Goal: Task Accomplishment & Management: Manage account settings

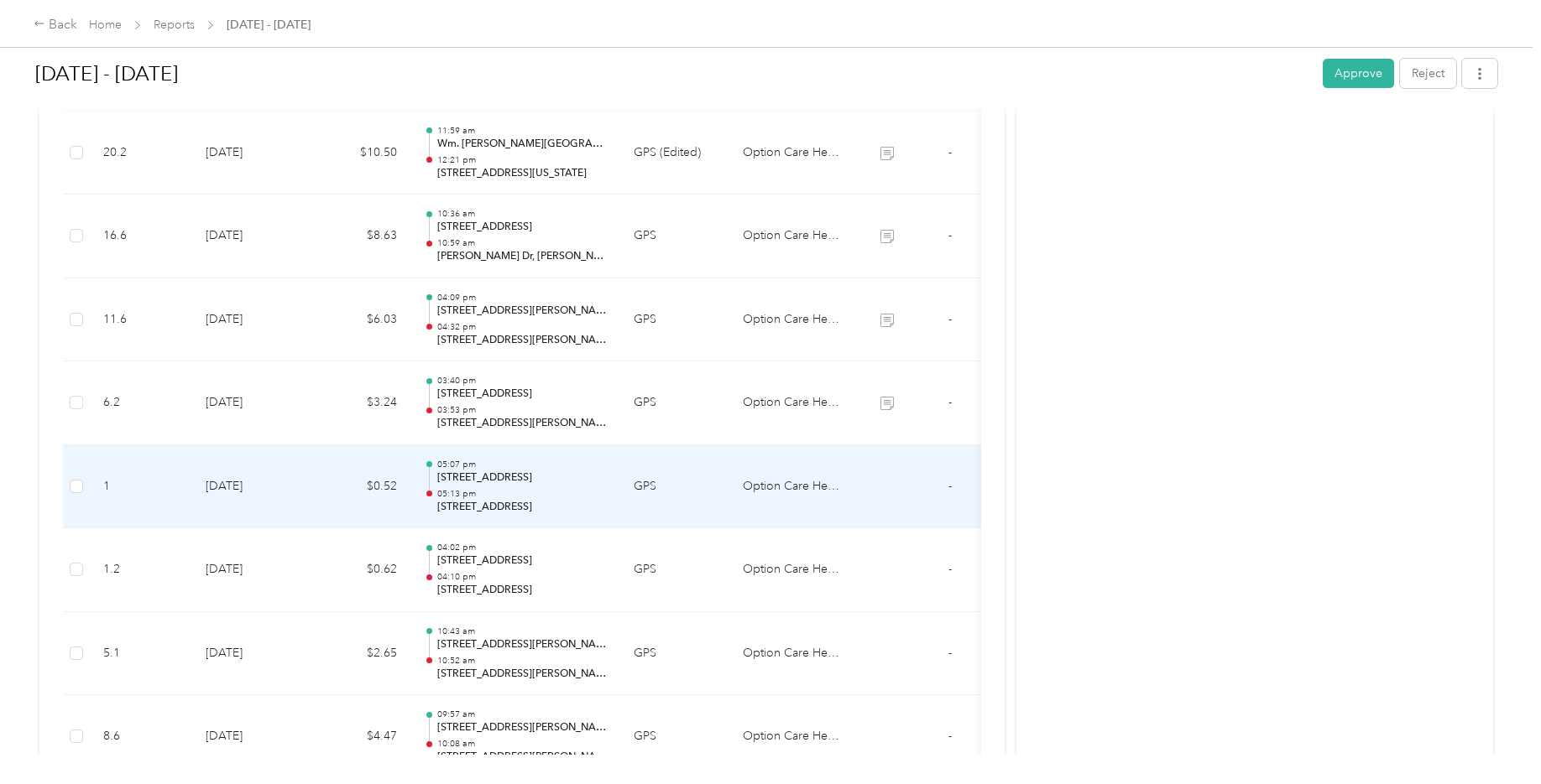
scroll to position [1306, 0]
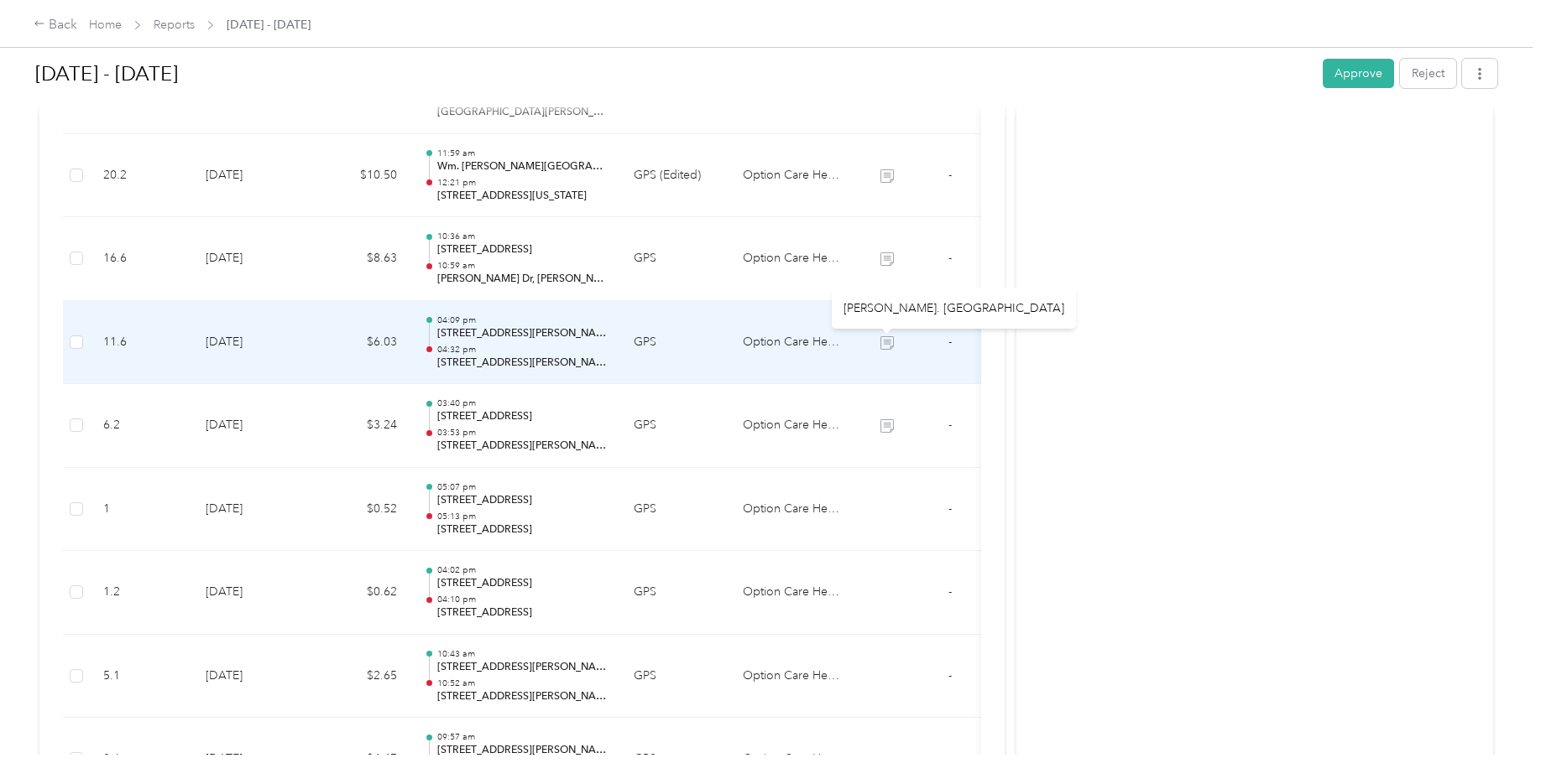
click at [884, 346] on icon at bounding box center [886, 343] width 13 height 13
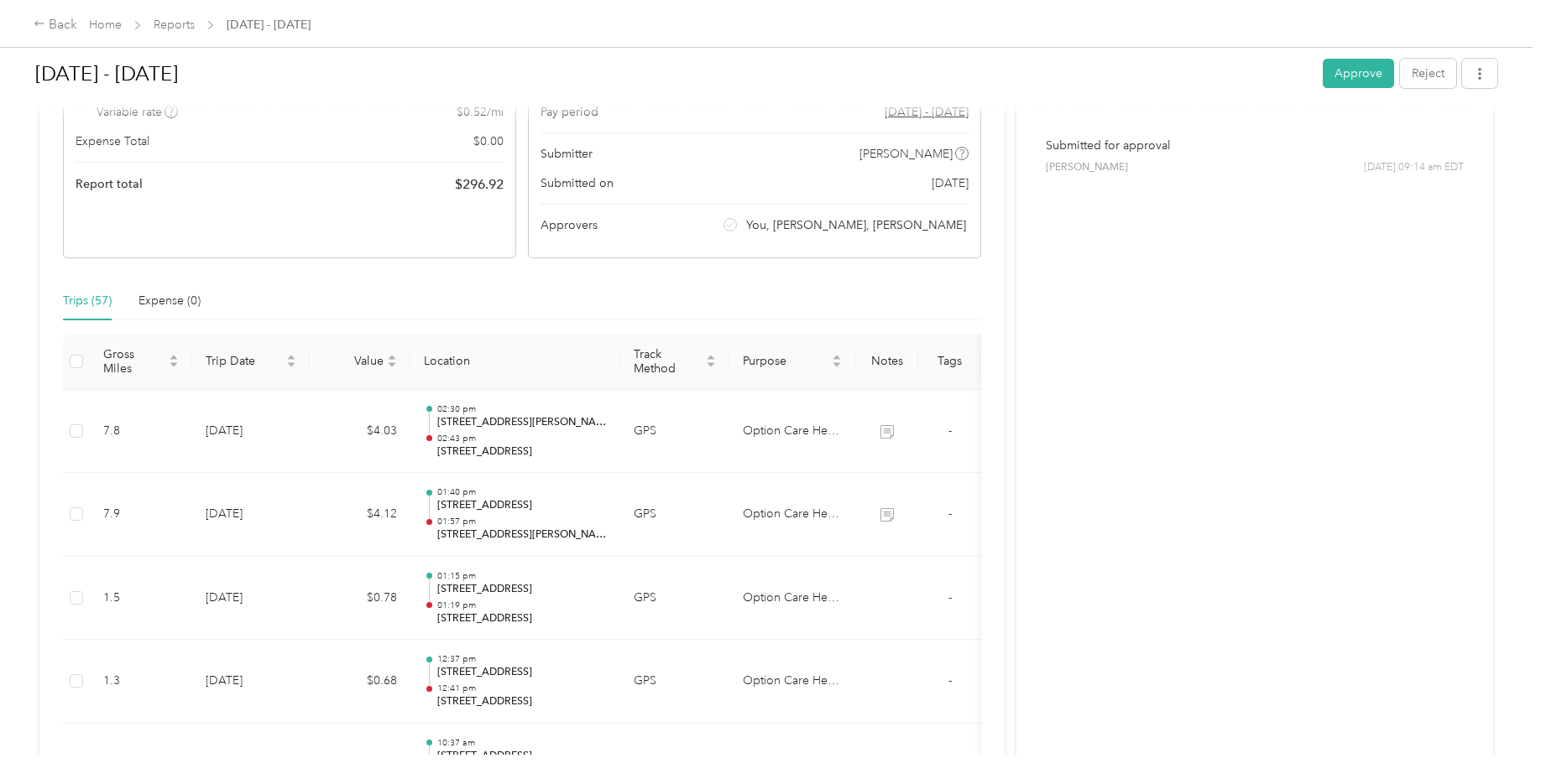
scroll to position [0, 0]
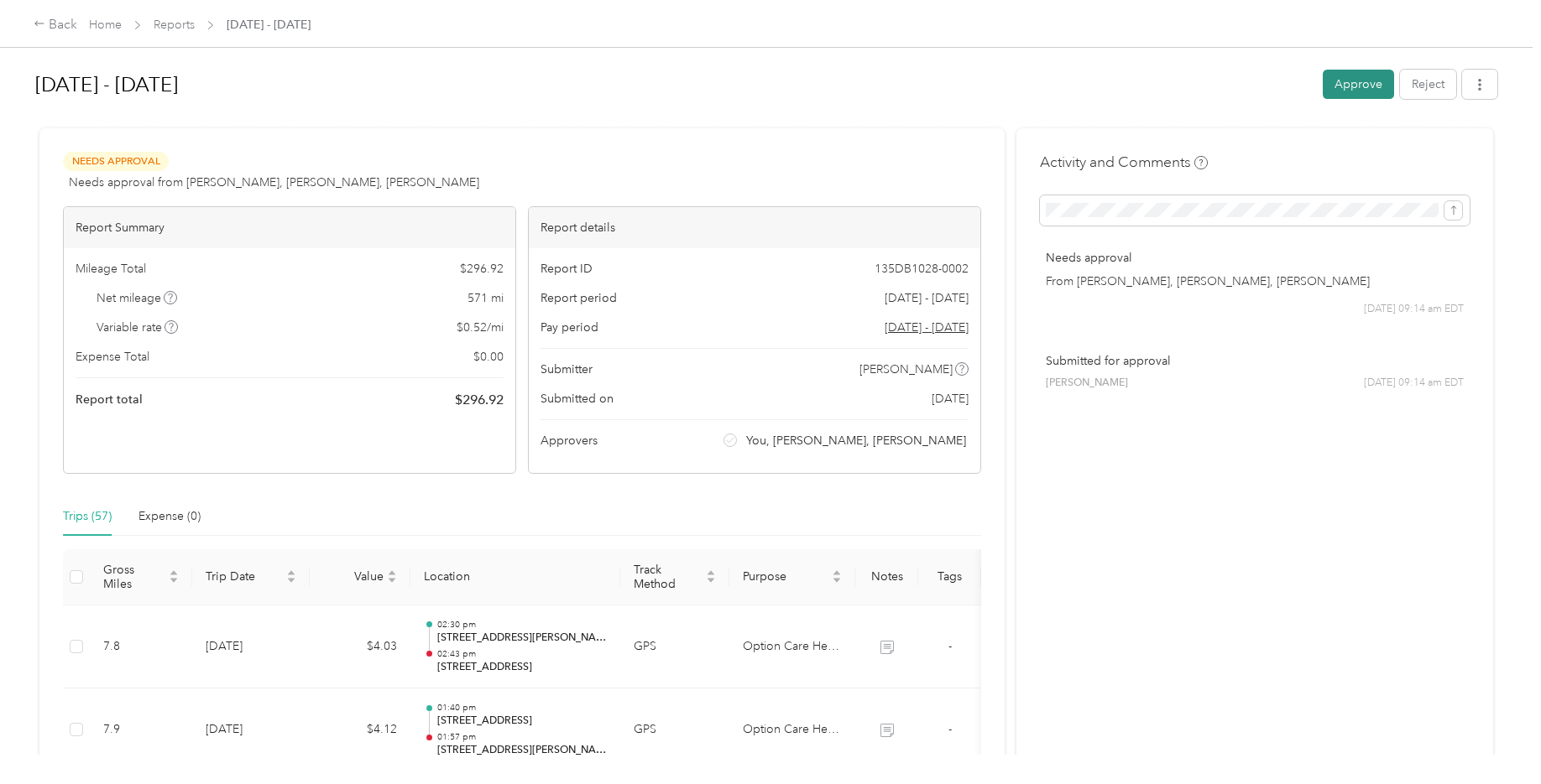
click at [1344, 87] on button "Approve" at bounding box center [1358, 84] width 71 height 29
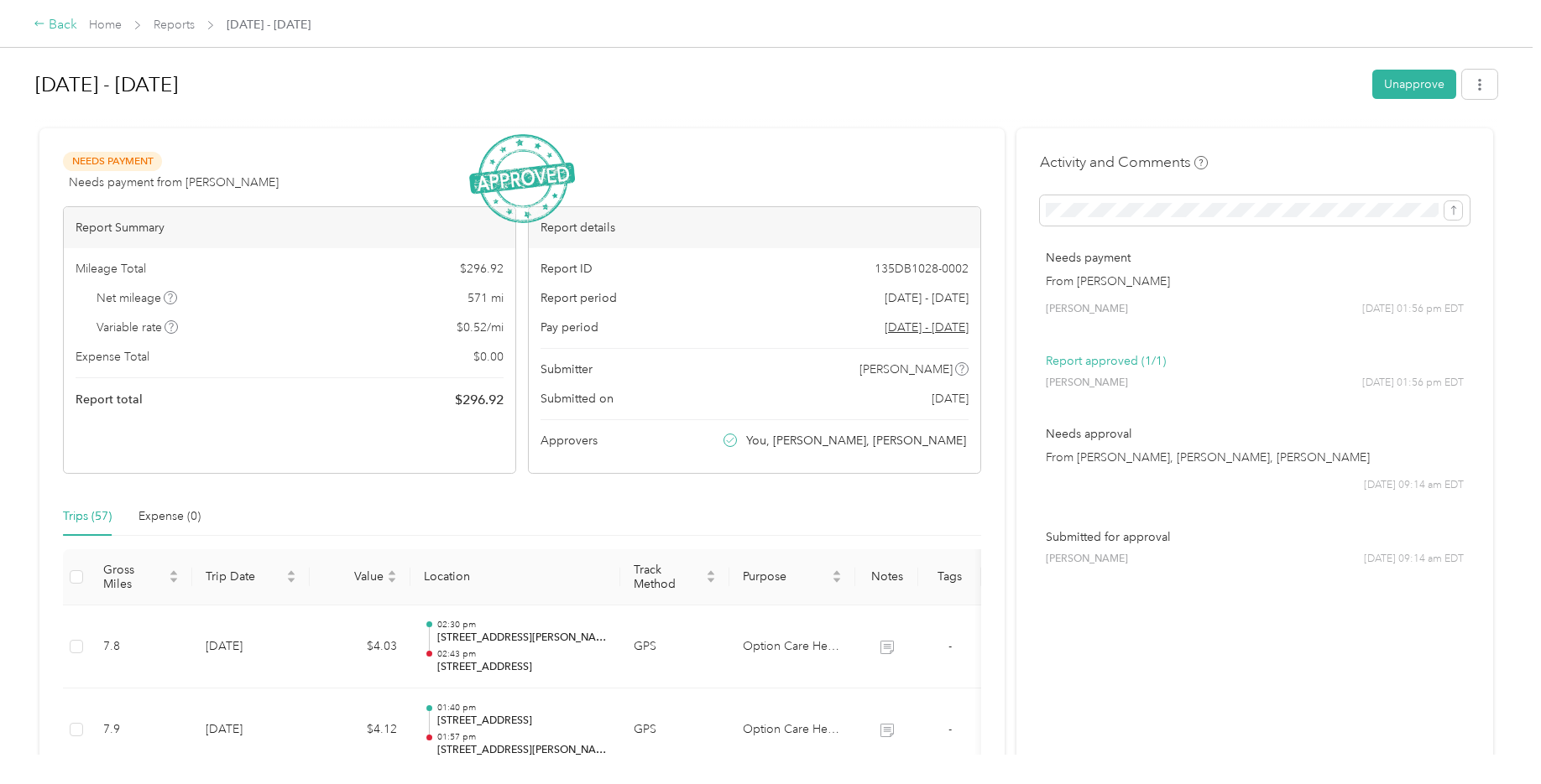
click at [55, 23] on div "Back" at bounding box center [56, 25] width 44 height 20
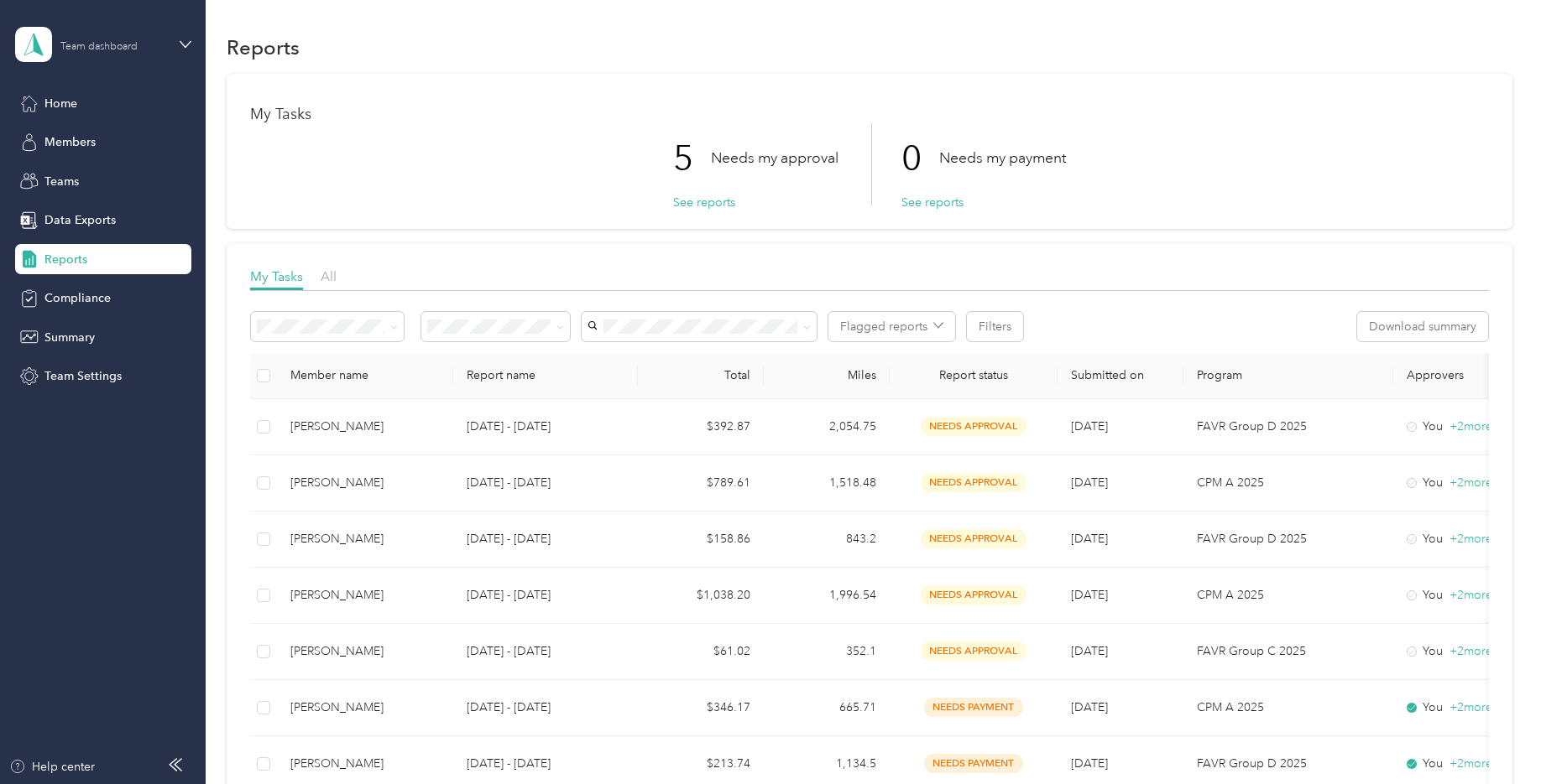
click at [117, 50] on div "Team dashboard" at bounding box center [98, 47] width 77 height 10
click at [96, 139] on div "Team dashboard" at bounding box center [287, 135] width 520 height 29
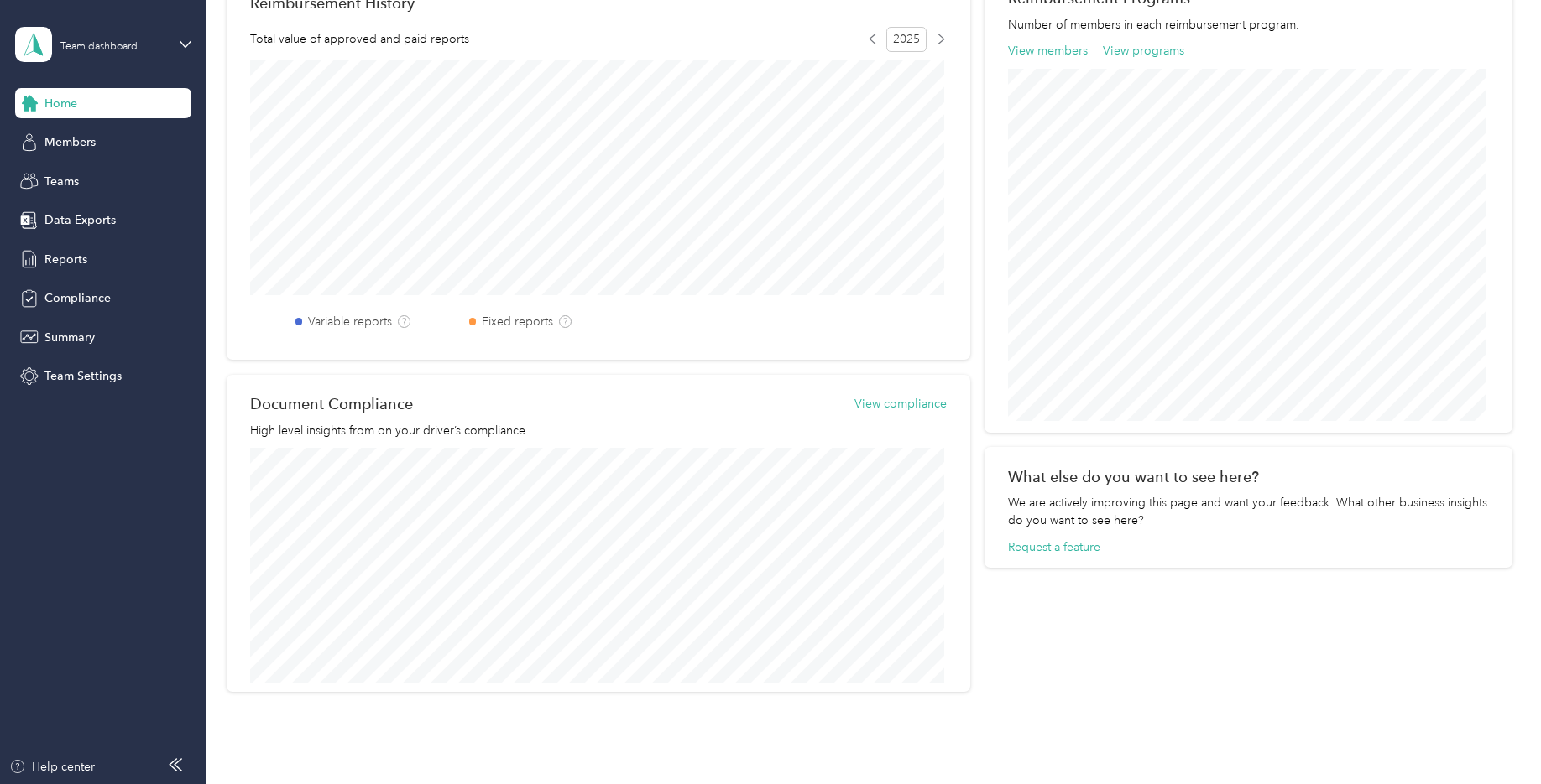
scroll to position [404, 0]
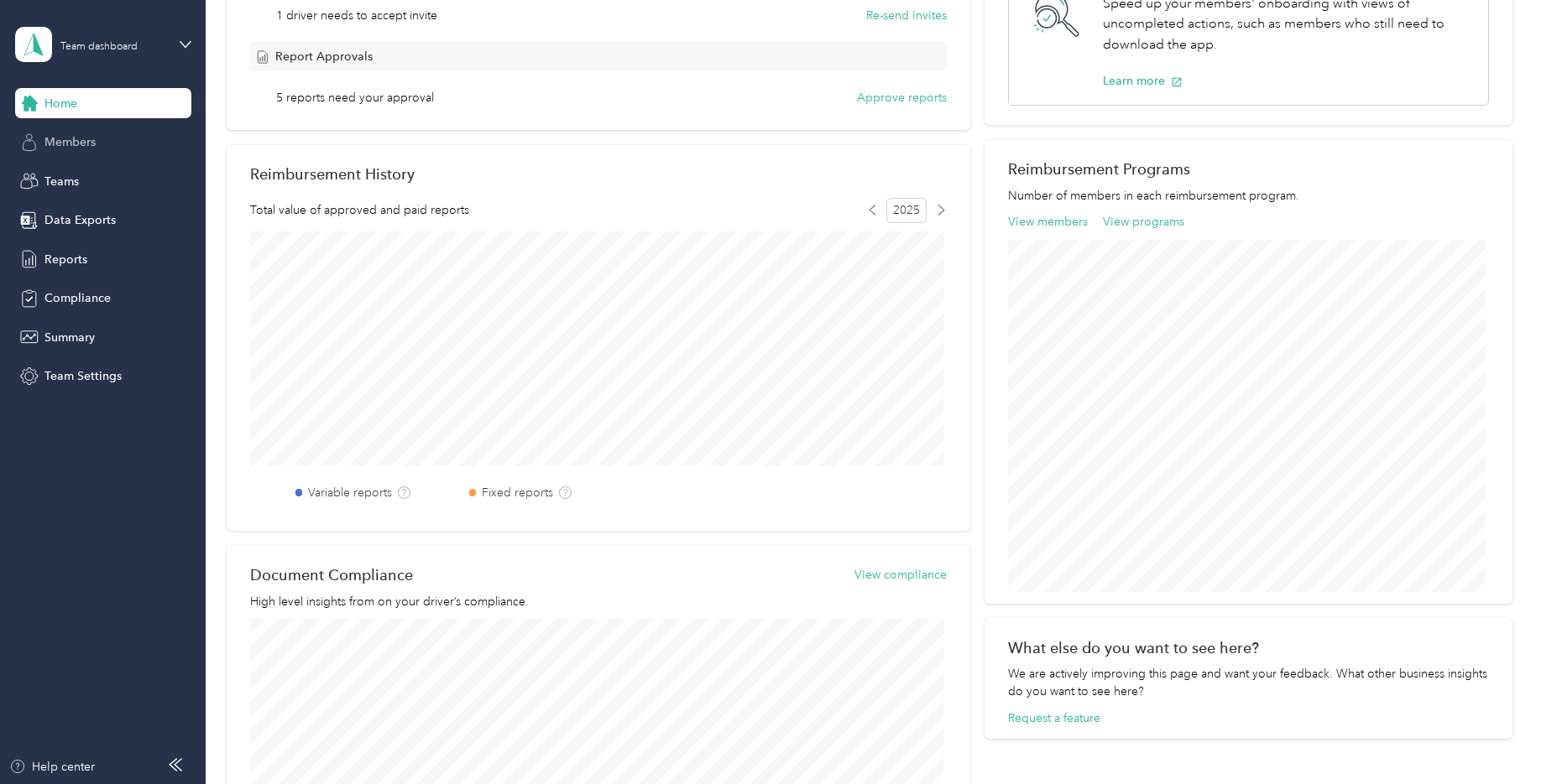
click at [64, 148] on span "Members" at bounding box center [70, 143] width 51 height 18
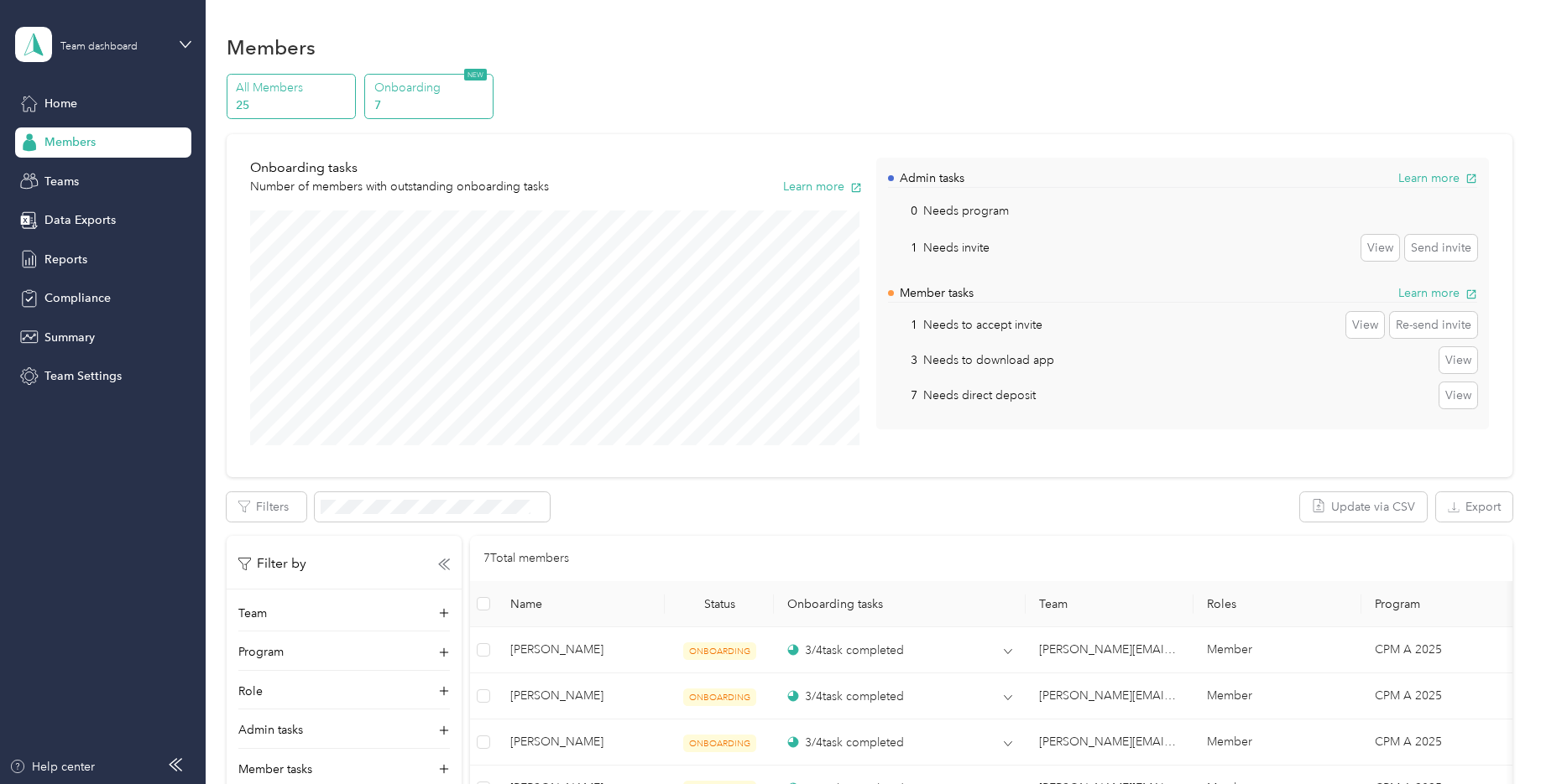
click at [263, 87] on p "All Members" at bounding box center [293, 88] width 114 height 18
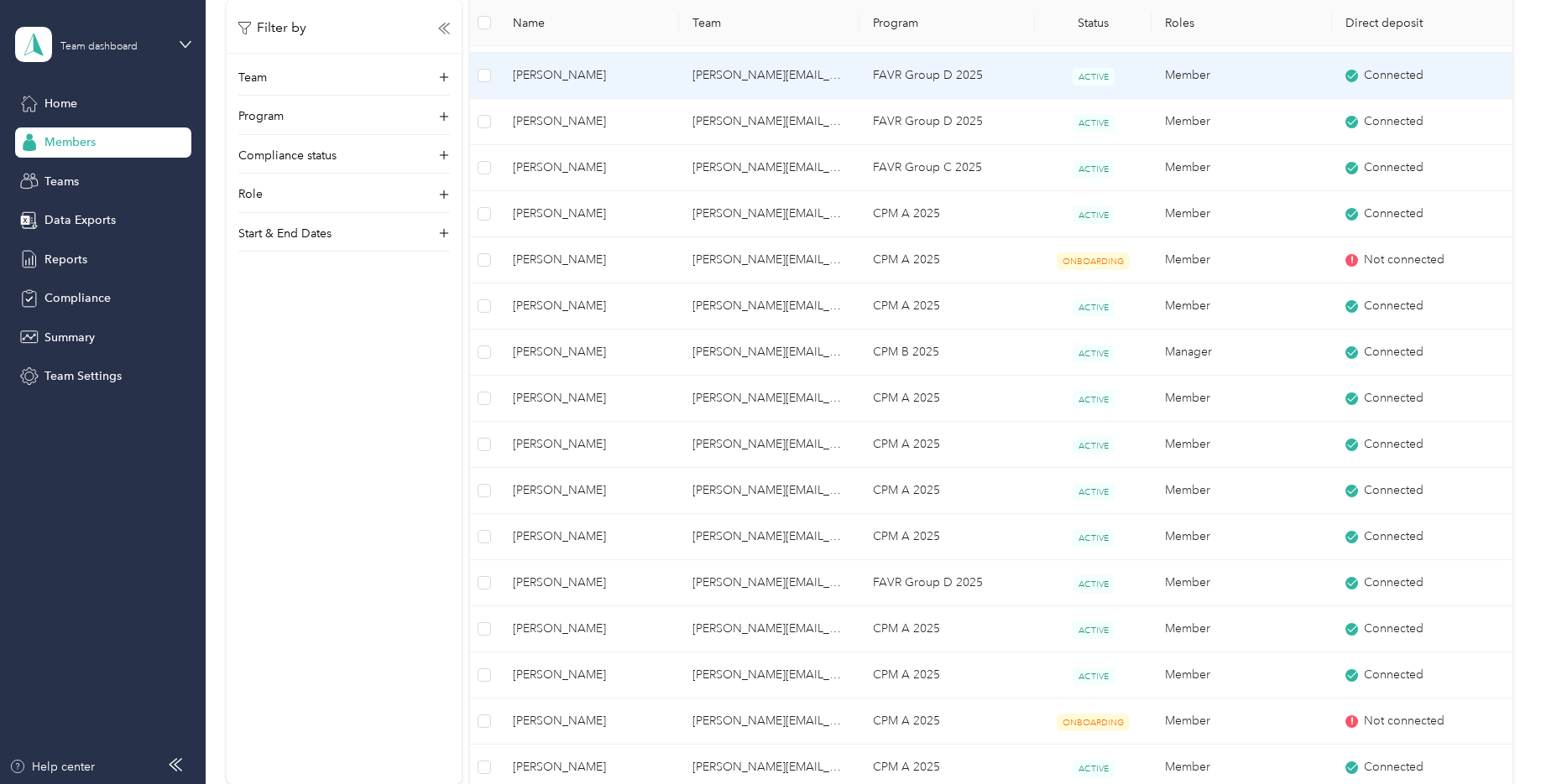
scroll to position [336, 0]
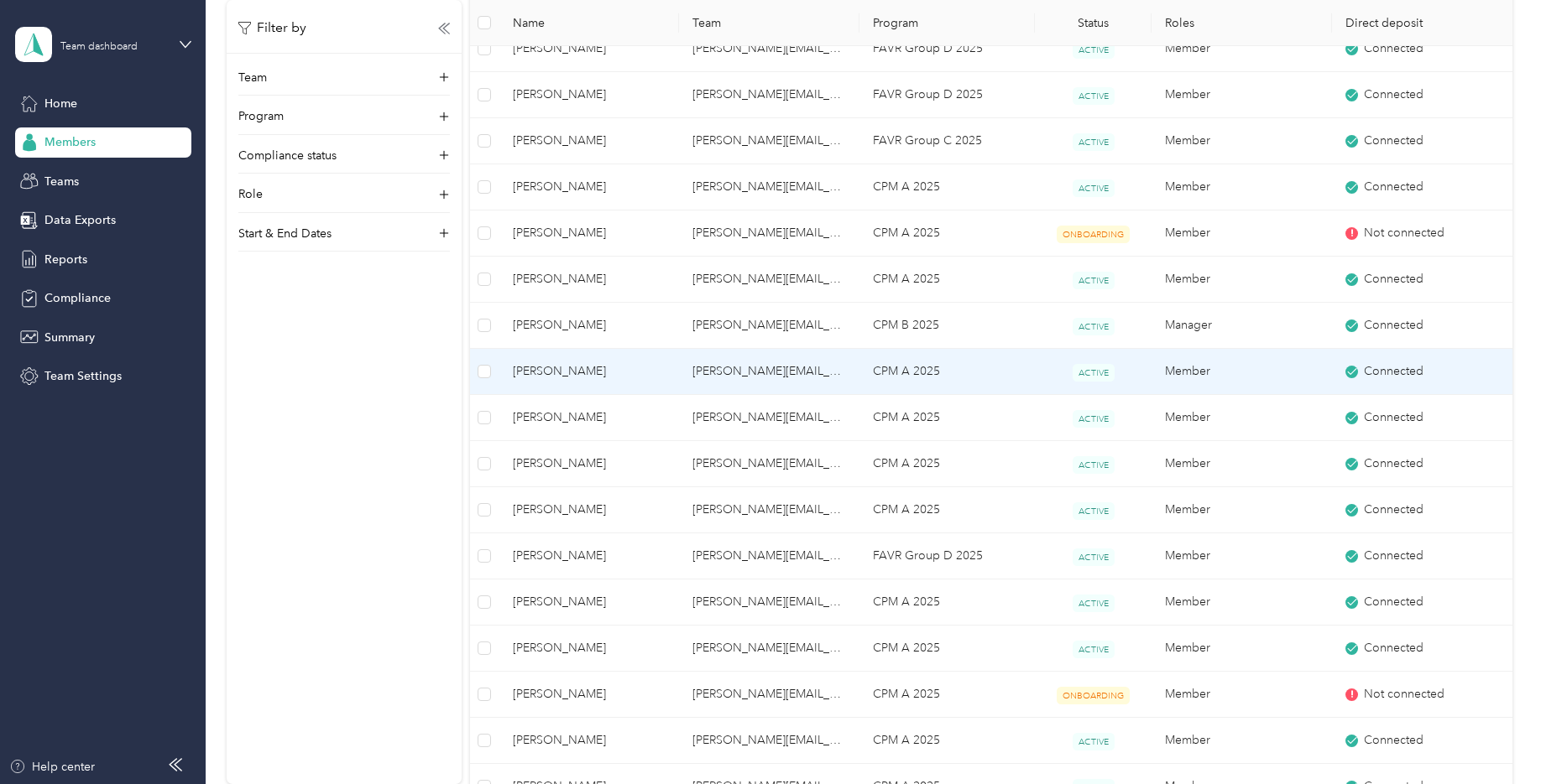
click at [805, 375] on td "[PERSON_NAME][EMAIL_ADDRESS][PERSON_NAME][DOMAIN_NAME]" at bounding box center [769, 372] width 181 height 46
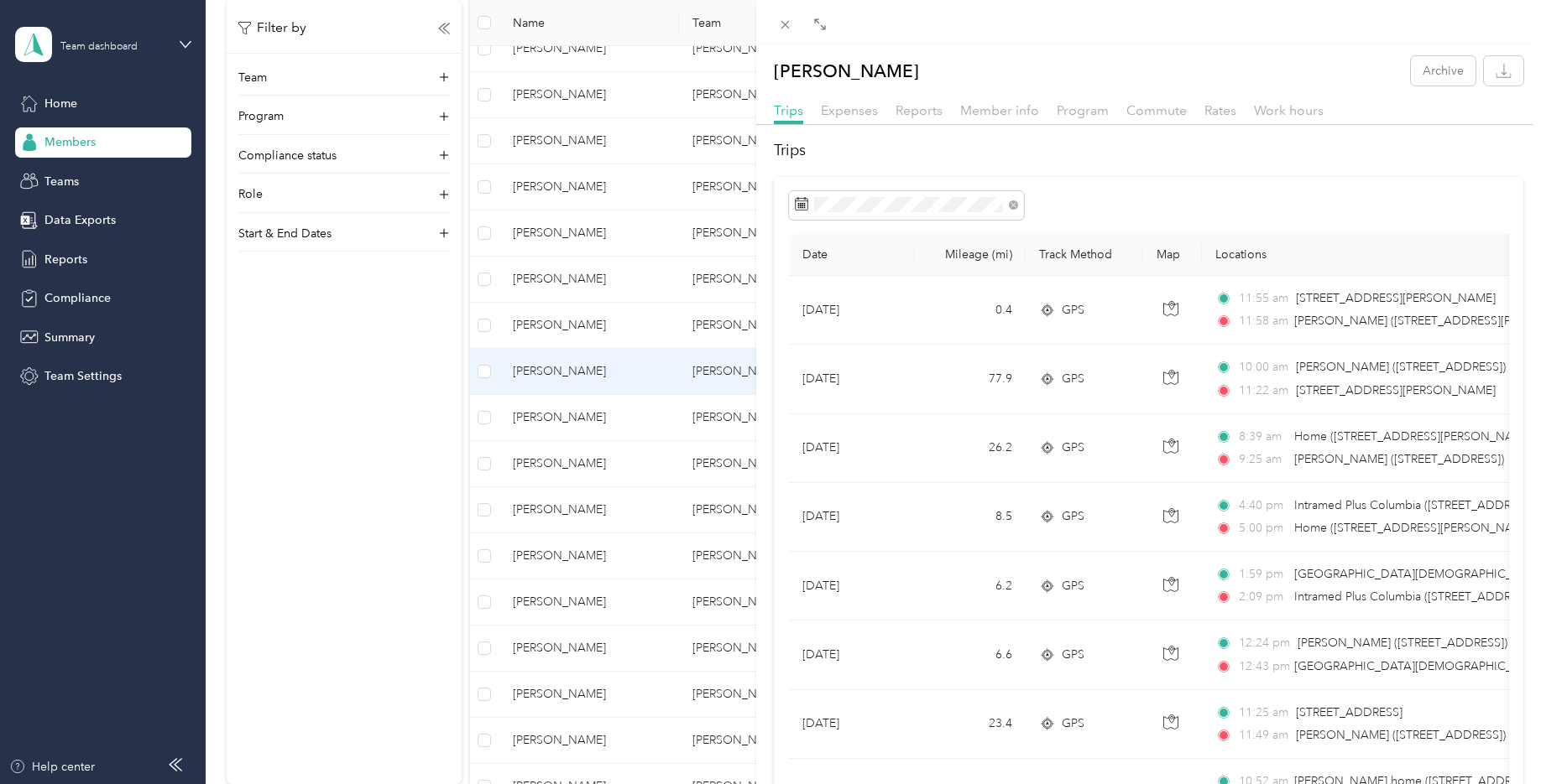
drag, startPoint x: 972, startPoint y: 13, endPoint x: 770, endPoint y: 15, distance: 202.0
click at [691, 8] on div "[PERSON_NAME] Archive Trips Expenses Reports Member info Program Commute Rates …" at bounding box center [770, 392] width 1541 height 784
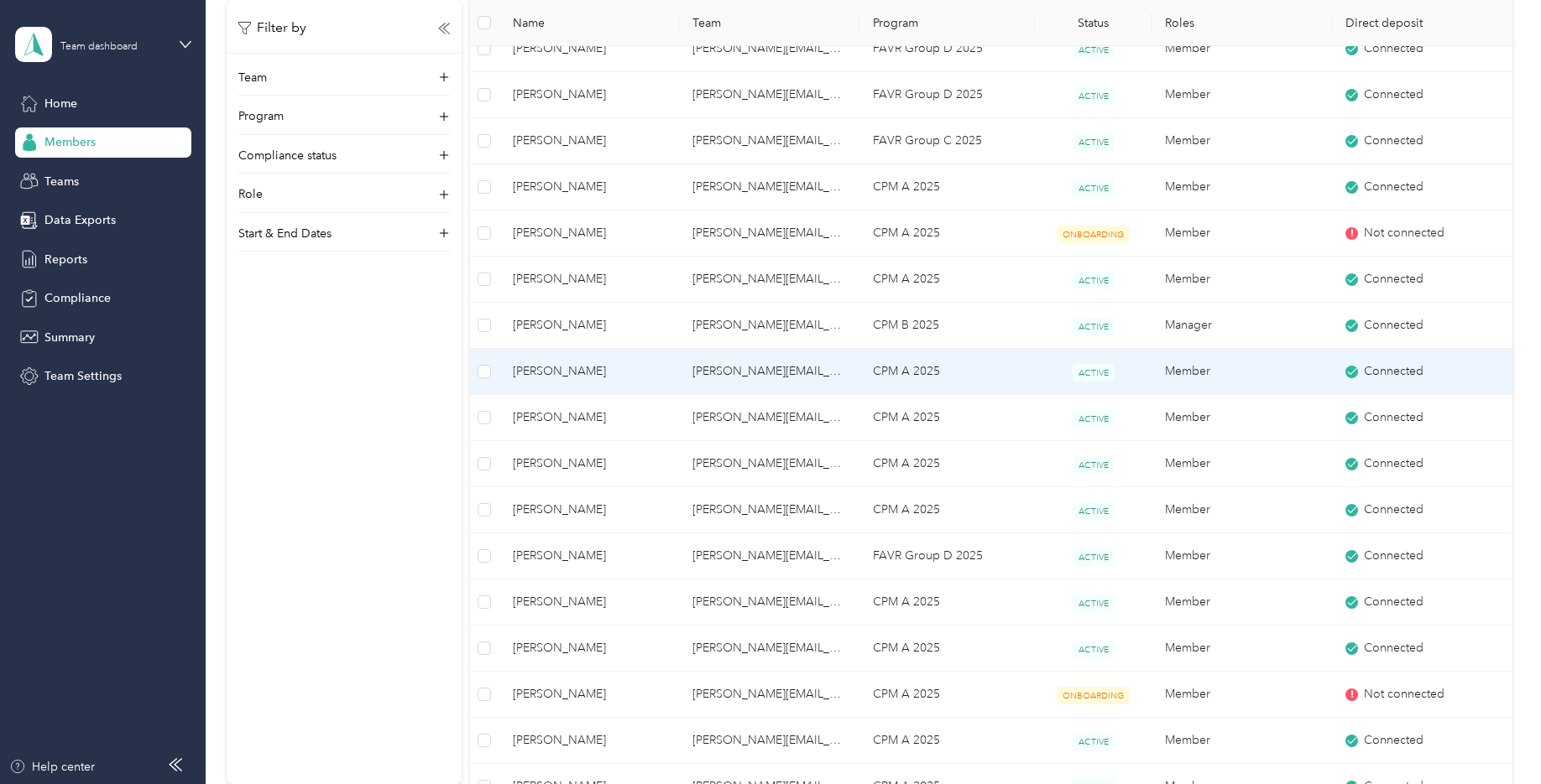
click at [559, 371] on span "[PERSON_NAME]" at bounding box center [590, 372] width 154 height 18
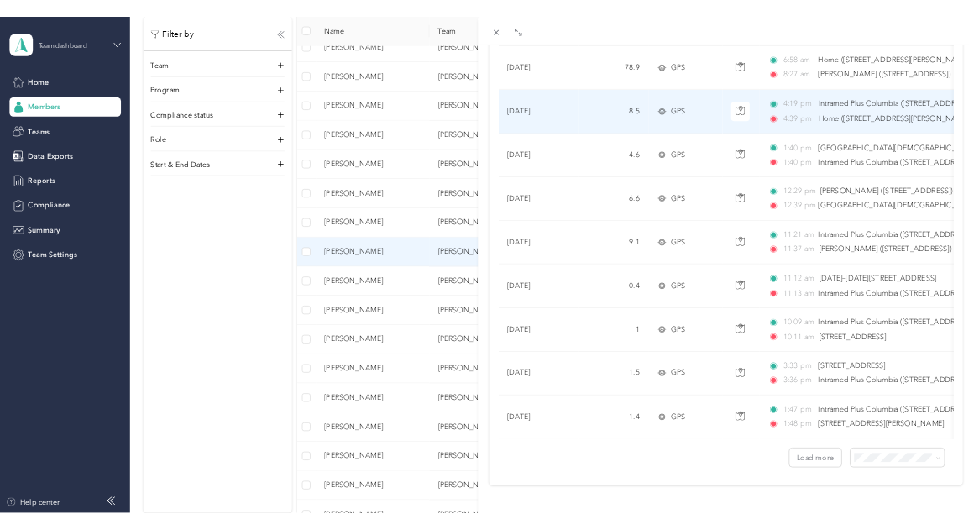
scroll to position [1361, 0]
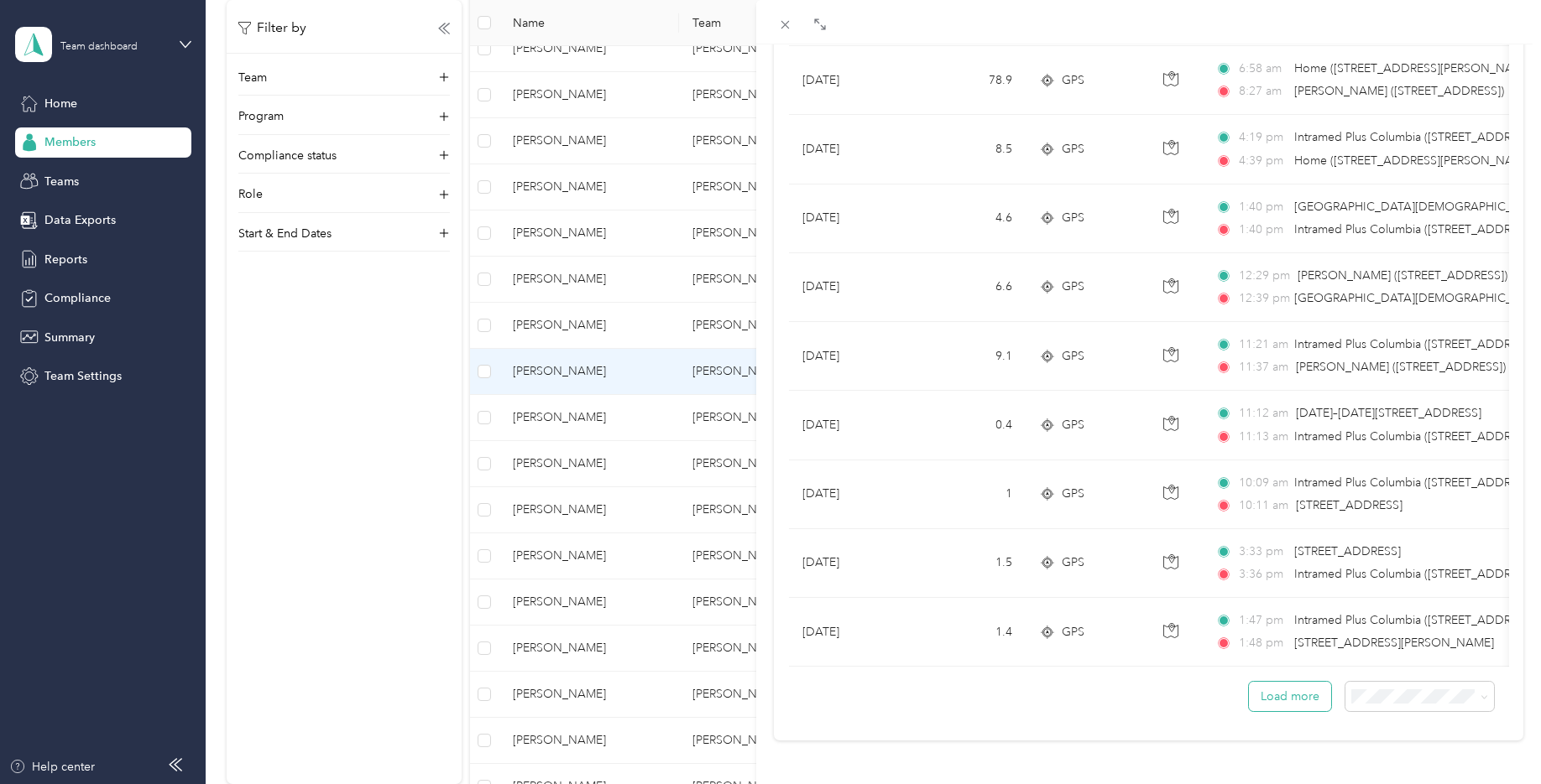
click at [1265, 684] on button "Load more" at bounding box center [1290, 696] width 82 height 29
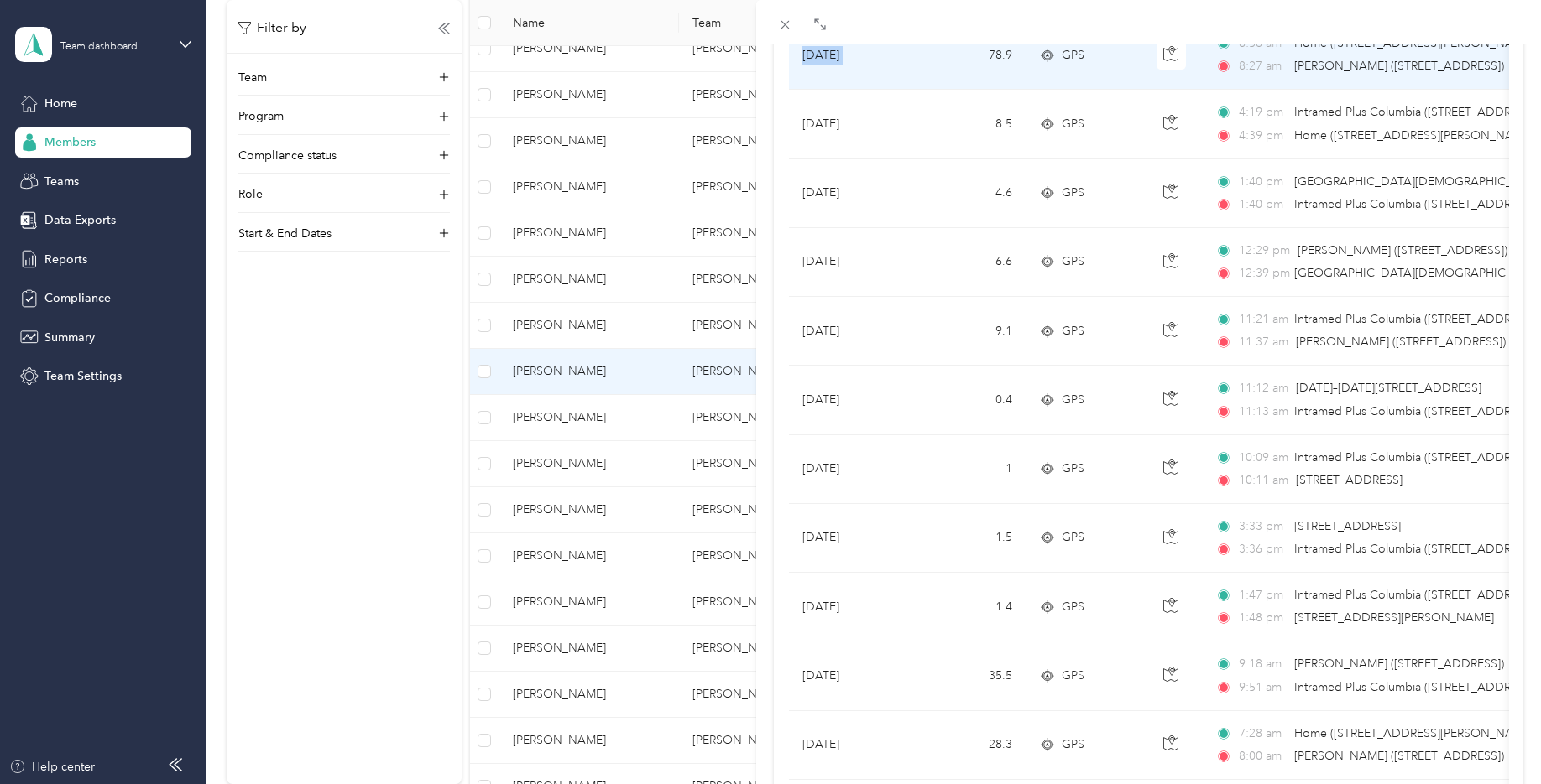
drag, startPoint x: 1100, startPoint y: 13, endPoint x: 934, endPoint y: 79, distance: 178.6
click at [934, 79] on div "[PERSON_NAME] Archive Trips Expenses Reports Member info Program Commute Rates …" at bounding box center [1148, 414] width 784 height 829
drag, startPoint x: 974, startPoint y: 12, endPoint x: 953, endPoint y: 59, distance: 51.5
click at [953, 59] on div "[PERSON_NAME] Archive Trips Expenses Reports Member info Program Commute Rates …" at bounding box center [1148, 414] width 784 height 829
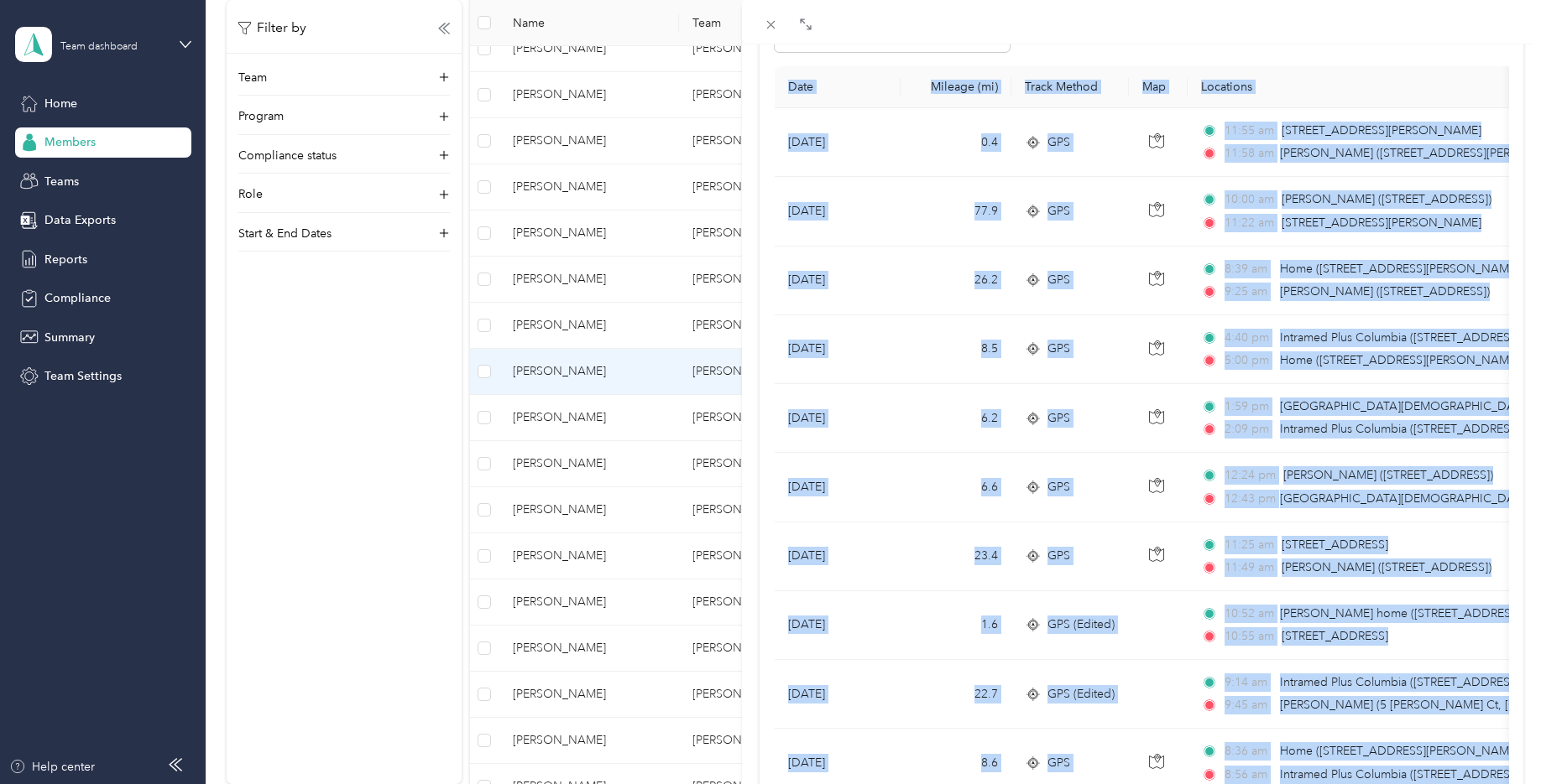
scroll to position [0, 0]
